Goal: Information Seeking & Learning: Learn about a topic

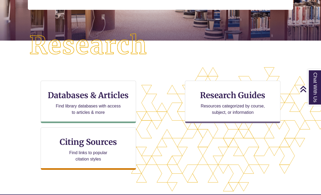
click at [106, 101] on div "Databases & Articles Find library databases with access to articles & more" at bounding box center [88, 102] width 95 height 42
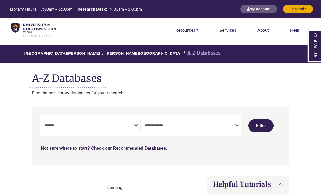
select select "Database Subject Filter"
select select "Database Types Filter"
select select "Database Subject Filter"
select select "Database Types Filter"
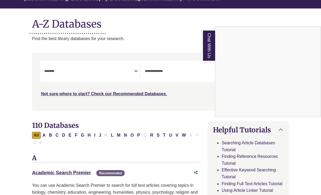
scroll to position [54, 0]
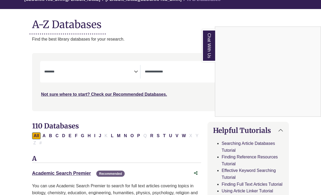
click at [206, 51] on link "Chat With Us" at bounding box center [208, 45] width 13 height 32
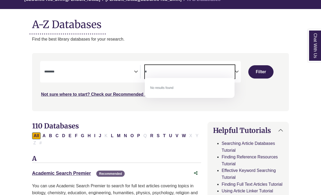
type textarea "*"
click at [238, 72] on icon "Search filters" at bounding box center [237, 71] width 4 height 8
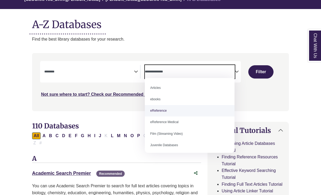
select select "*****"
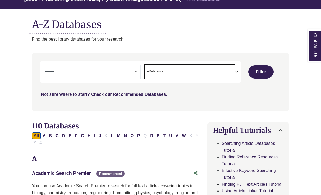
click at [137, 71] on icon "Search filters" at bounding box center [136, 71] width 4 height 8
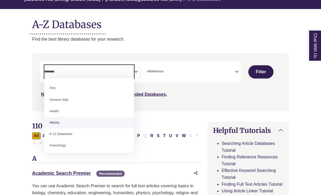
scroll to position [217, 0]
select select "*****"
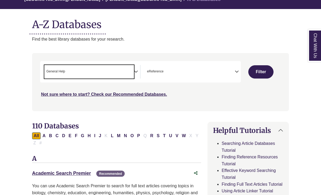
click at [262, 74] on button "Filter" at bounding box center [260, 71] width 25 height 13
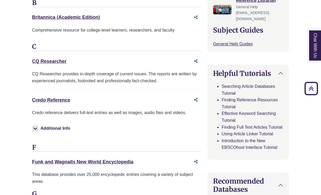
scroll to position [212, 0]
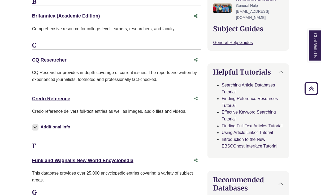
click at [57, 98] on link "Credo Reference This link opens in a new window" at bounding box center [51, 98] width 38 height 5
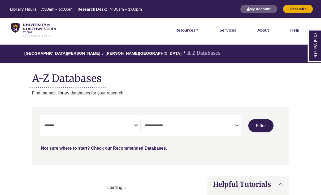
select select "Database Subject Filter"
select select "Database Types Filter"
select select "Database Subject Filter"
select select "Database Types Filter"
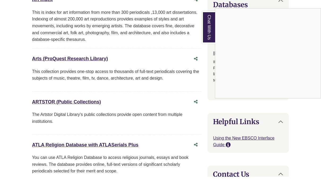
scroll to position [473, 0]
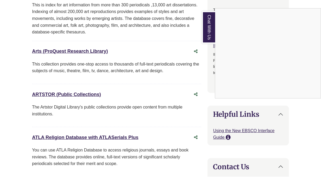
type textarea "*"
click at [208, 34] on link "Chat With Us" at bounding box center [208, 45] width 13 height 32
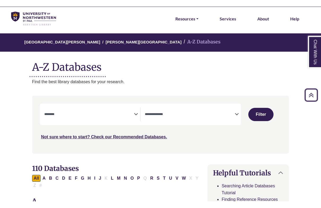
scroll to position [0, 0]
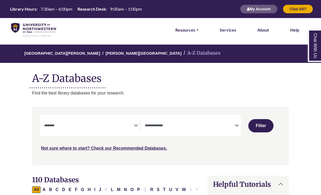
click at [34, 30] on img at bounding box center [33, 30] width 45 height 14
click at [38, 28] on img at bounding box center [33, 30] width 45 height 14
click at [27, 12] on link "Library Hours: 7:30am – 6:00pm Research Desk: 9:00am – 1:00pm" at bounding box center [76, 9] width 136 height 6
click at [193, 30] on link "Resources" at bounding box center [186, 30] width 23 height 7
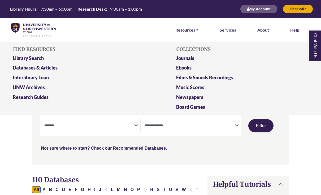
click at [52, 48] on h5 "FIND RESOURCES" at bounding box center [79, 49] width 140 height 10
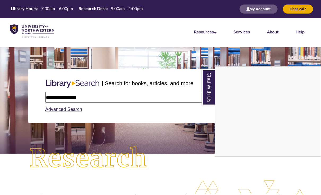
click at [212, 94] on link "Chat With Us" at bounding box center [209, 87] width 14 height 36
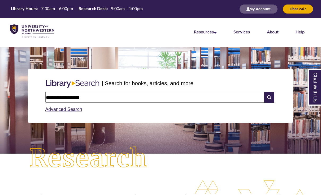
type input "**********"
click at [271, 97] on icon at bounding box center [269, 97] width 10 height 11
type input "**"
click at [270, 98] on icon at bounding box center [269, 97] width 10 height 11
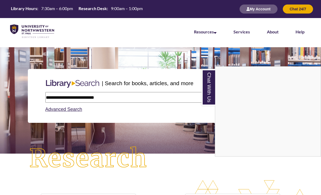
click at [211, 86] on link "Chat With Us" at bounding box center [209, 87] width 14 height 36
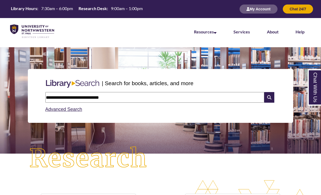
type input "**********"
click at [270, 97] on icon at bounding box center [269, 97] width 10 height 11
click at [86, 95] on input "text" at bounding box center [154, 97] width 219 height 11
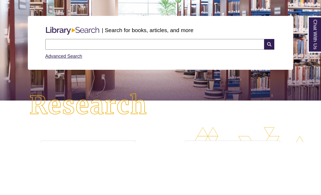
click at [71, 92] on input "text" at bounding box center [154, 97] width 219 height 11
paste input "**********"
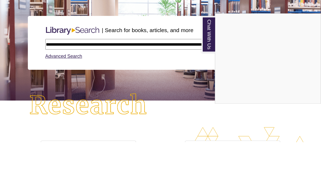
type input "**********"
click at [207, 69] on link "Chat With Us" at bounding box center [209, 87] width 14 height 36
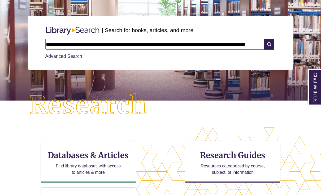
scroll to position [108, 321]
click at [269, 43] on icon at bounding box center [269, 44] width 10 height 11
